Goal: Navigation & Orientation: Find specific page/section

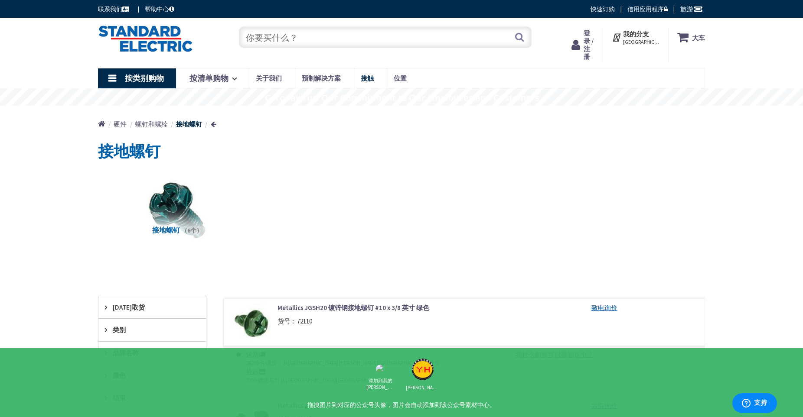
click at [364, 76] on font "接触" at bounding box center [367, 78] width 13 height 8
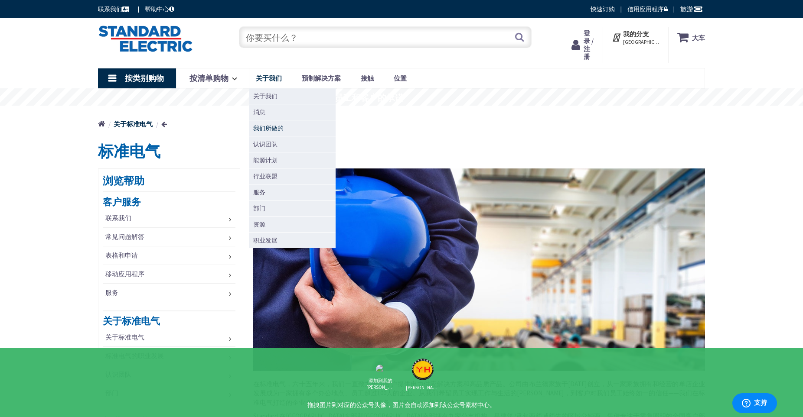
click at [271, 125] on font "我们所做的" at bounding box center [268, 128] width 30 height 8
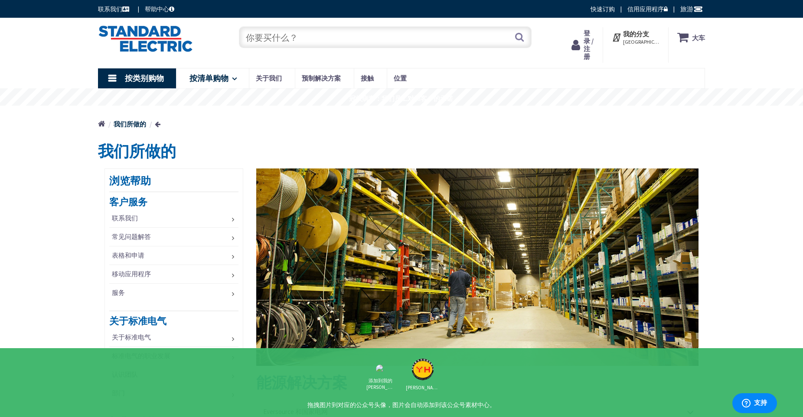
click at [225, 79] on font "按清单购物" at bounding box center [208, 78] width 39 height 10
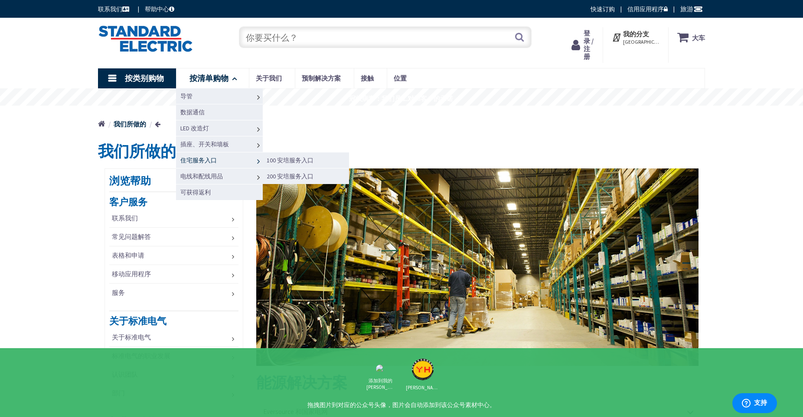
click at [220, 163] on link "住宅服务入口" at bounding box center [219, 160] width 87 height 16
